Goal: Task Accomplishment & Management: Use online tool/utility

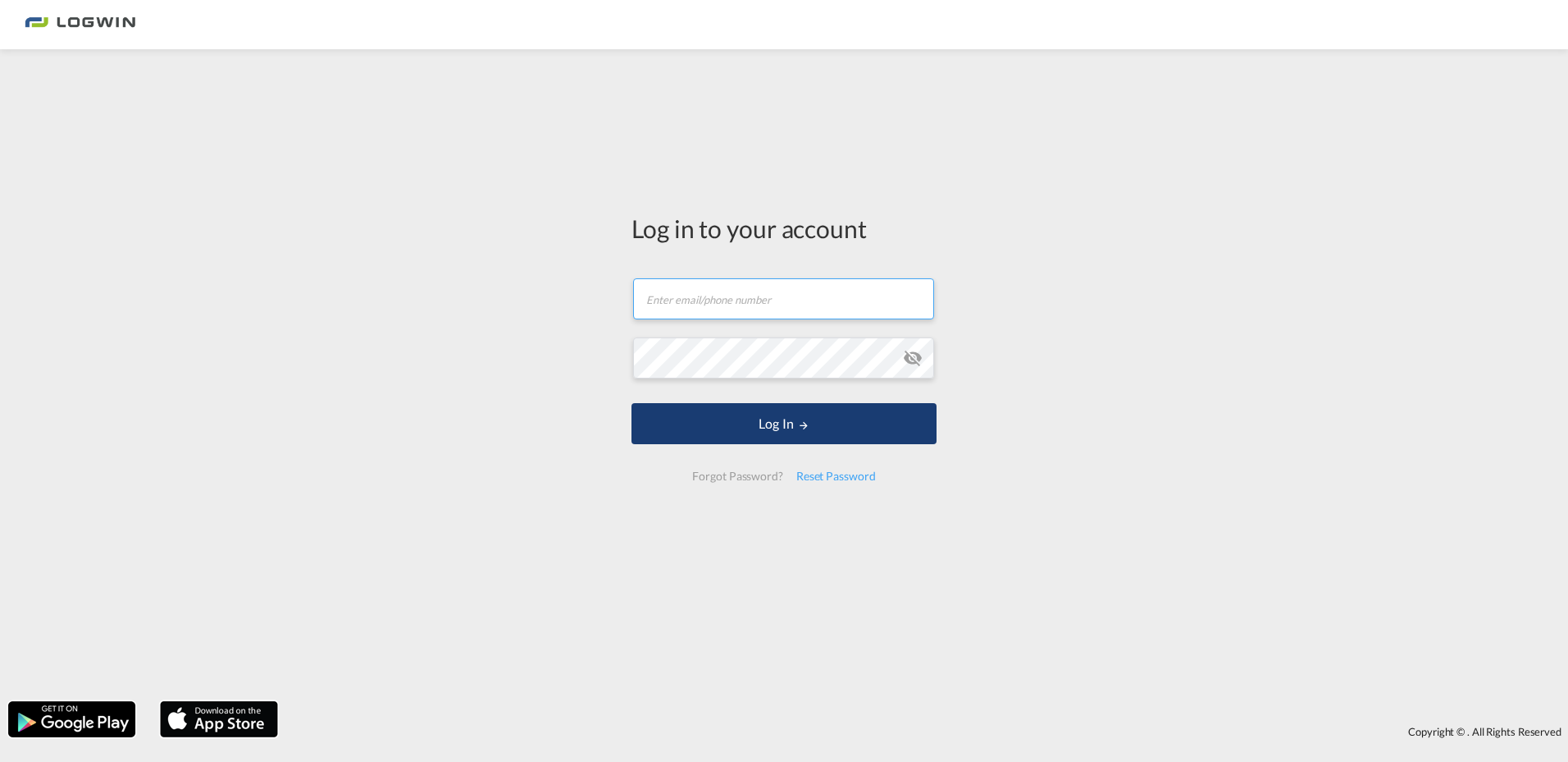
type input "[EMAIL_ADDRESS][DOMAIN_NAME]"
click at [750, 437] on button "Log In" at bounding box center [784, 423] width 306 height 41
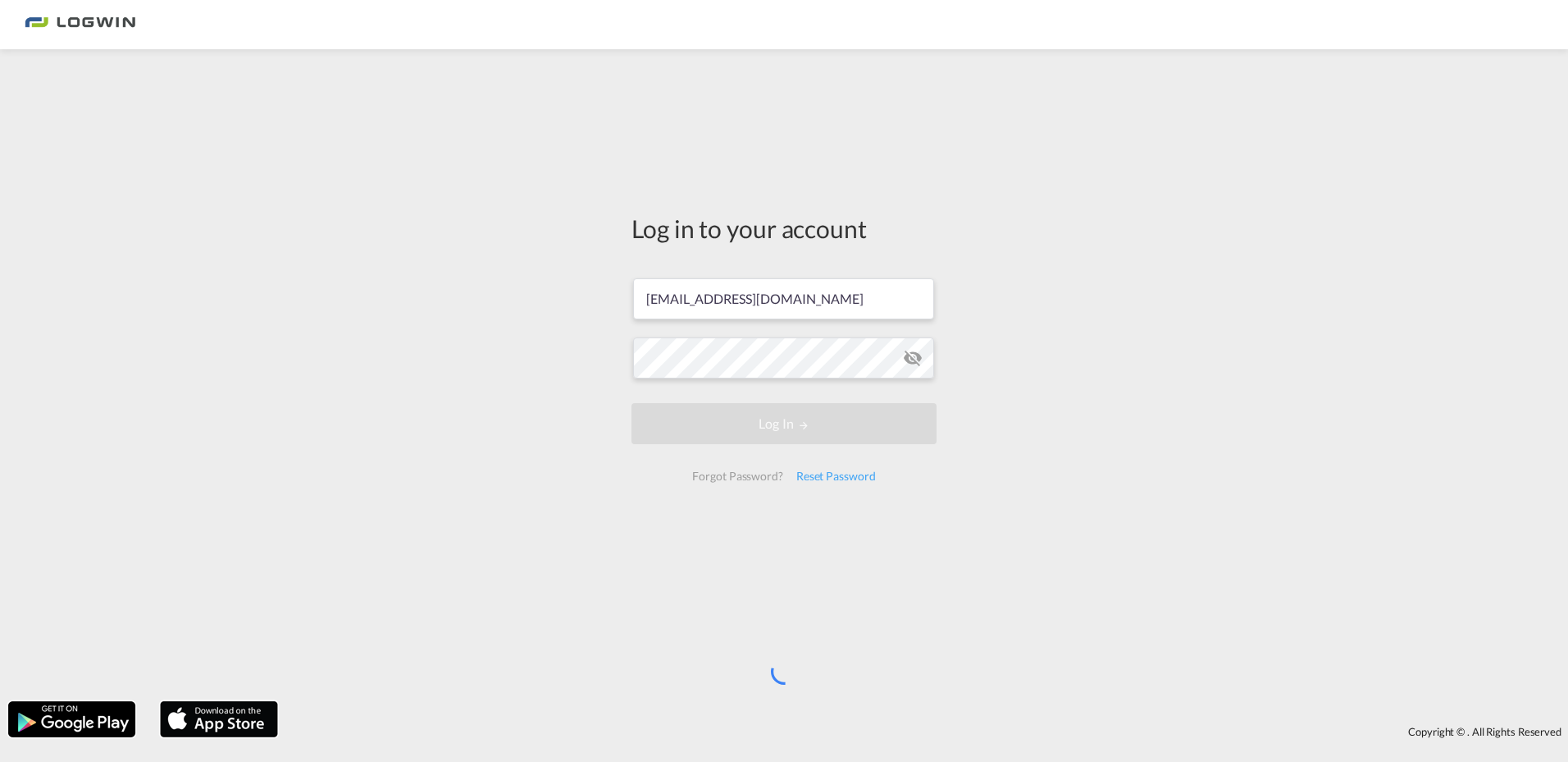
scroll to position [0, 0]
